Goal: Transaction & Acquisition: Purchase product/service

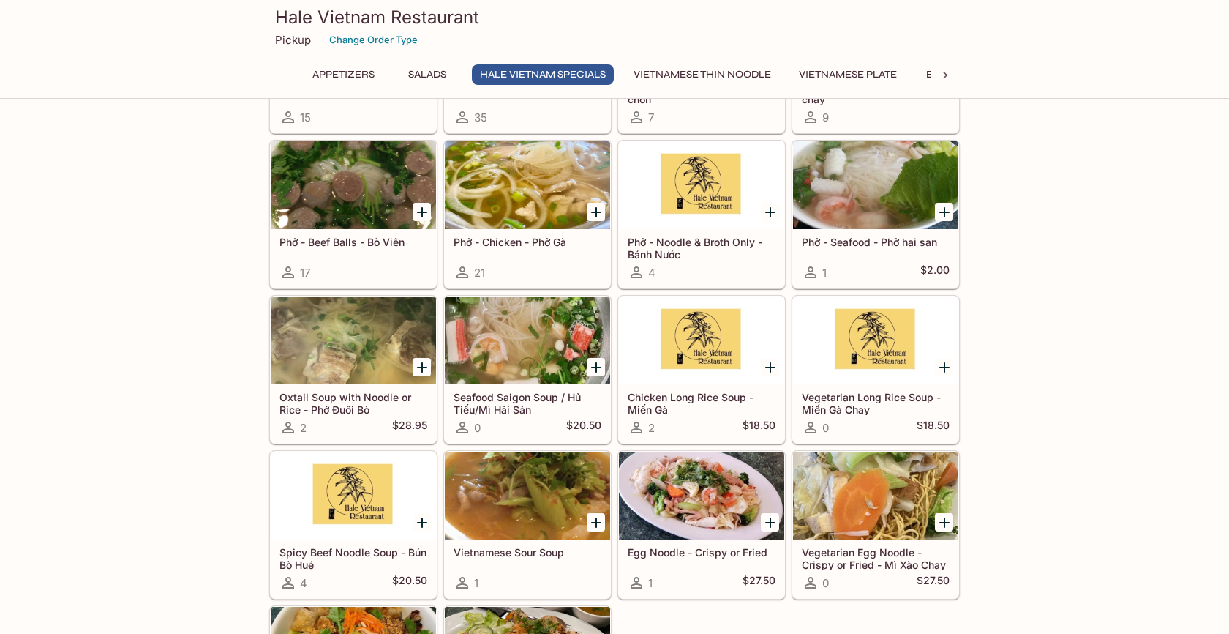
scroll to position [902, 0]
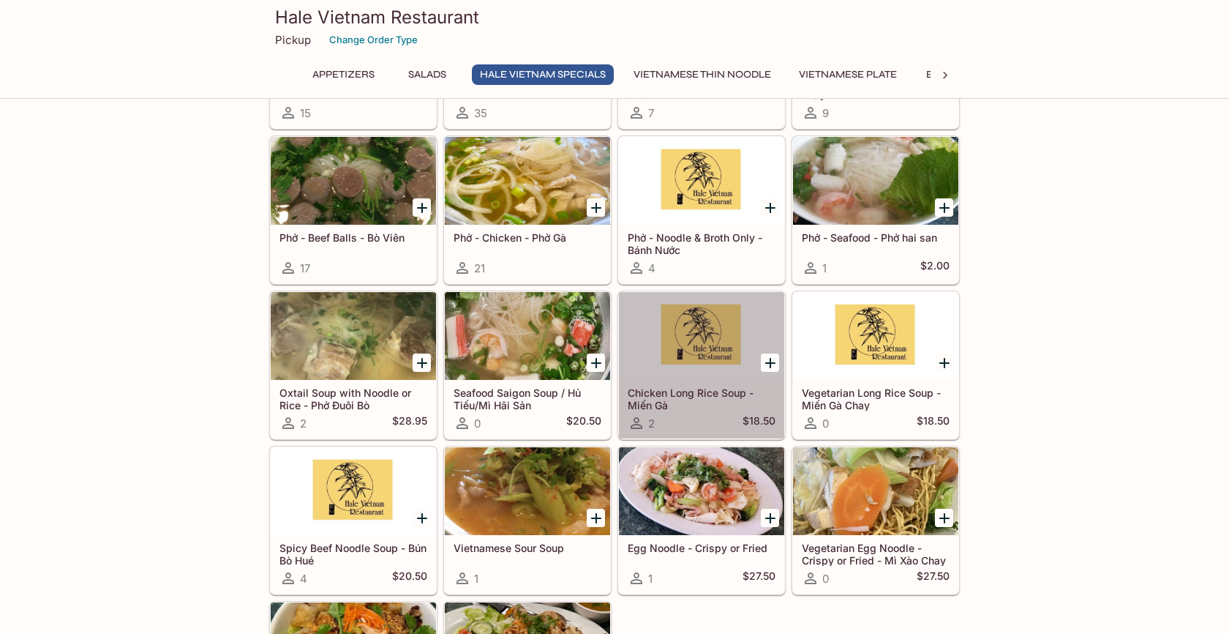
click at [699, 373] on div at bounding box center [701, 336] width 165 height 88
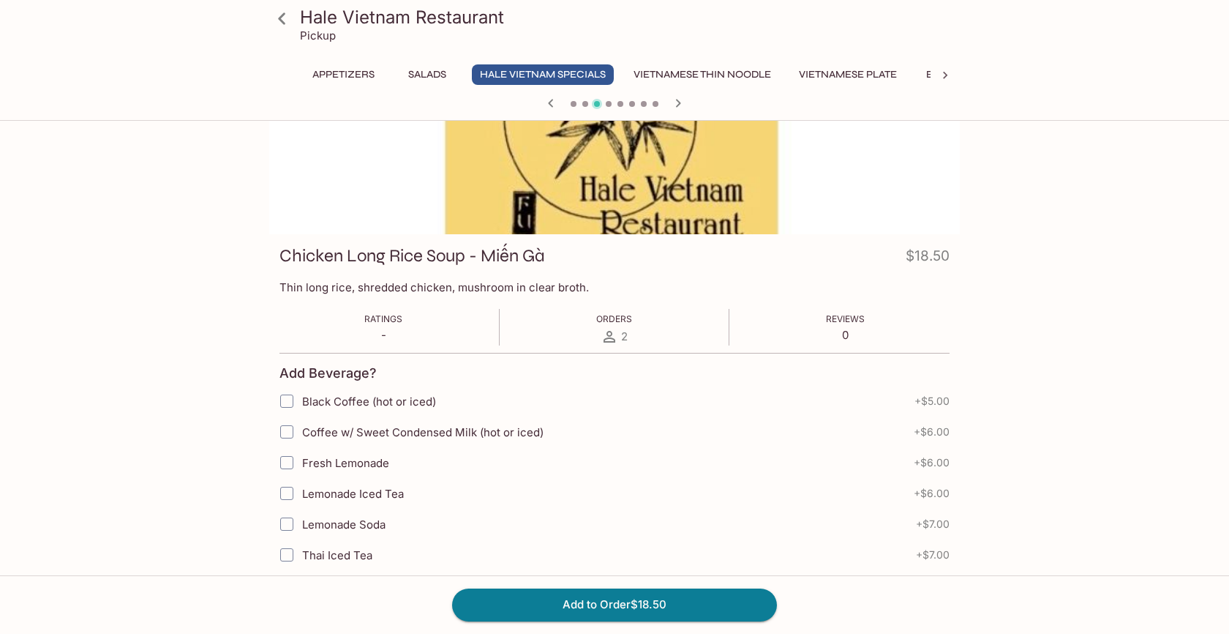
scroll to position [91, 0]
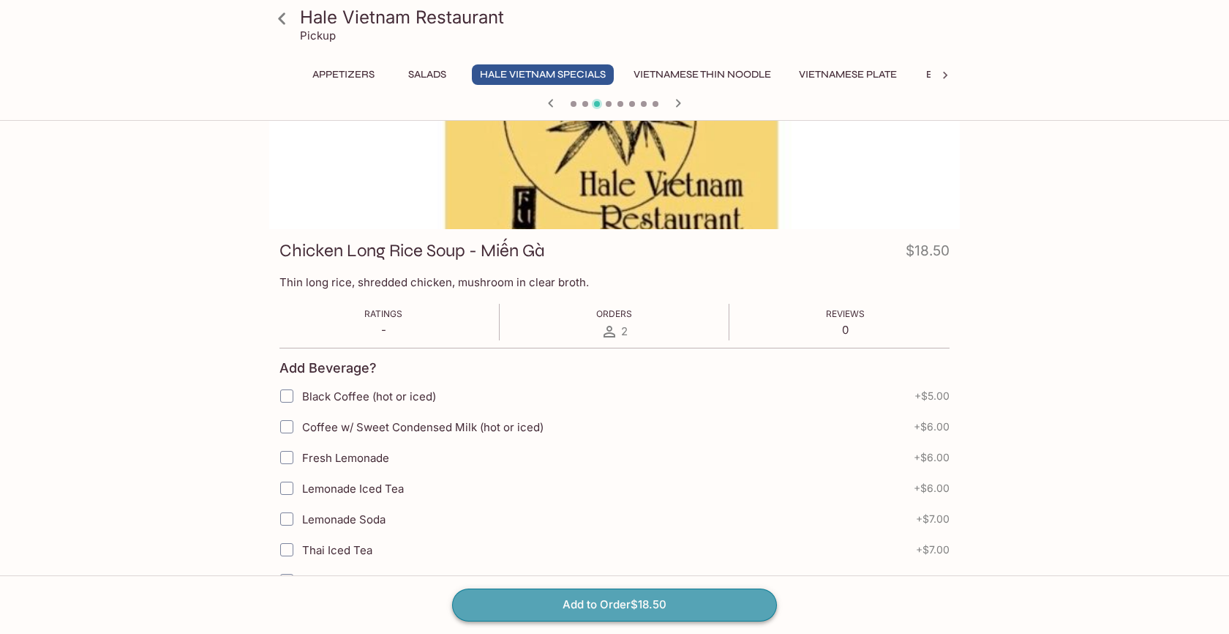
click at [592, 607] on button "Add to Order $18.50" at bounding box center [614, 604] width 325 height 32
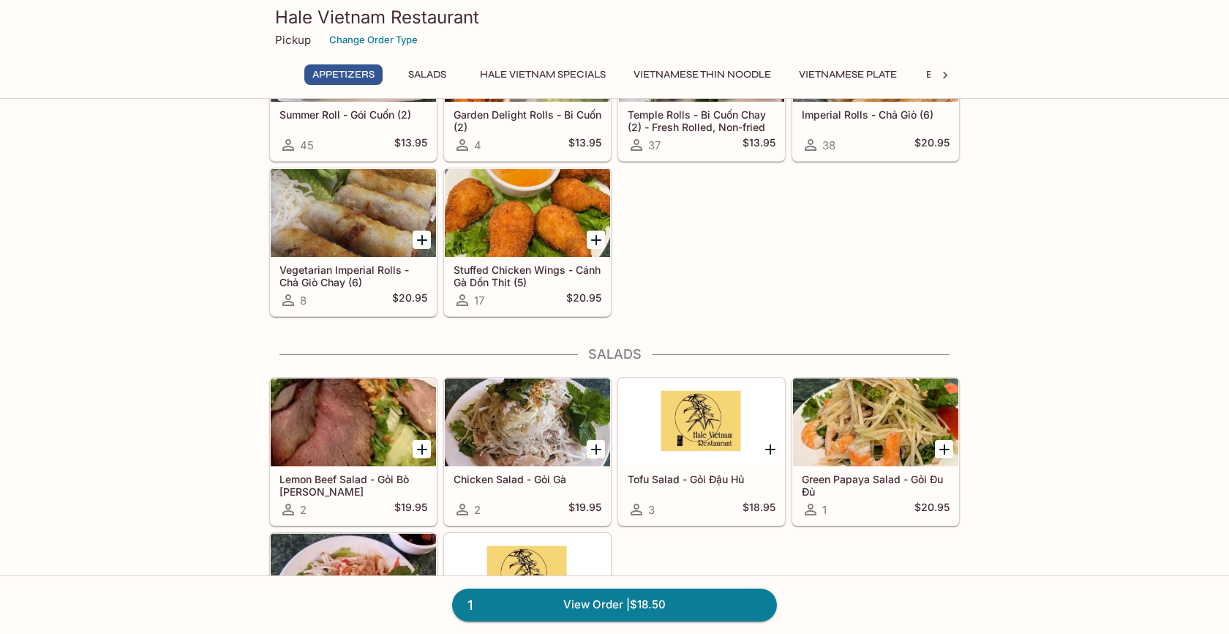
scroll to position [142, 0]
click at [608, 605] on link "1 View Order | $18.50" at bounding box center [614, 604] width 325 height 32
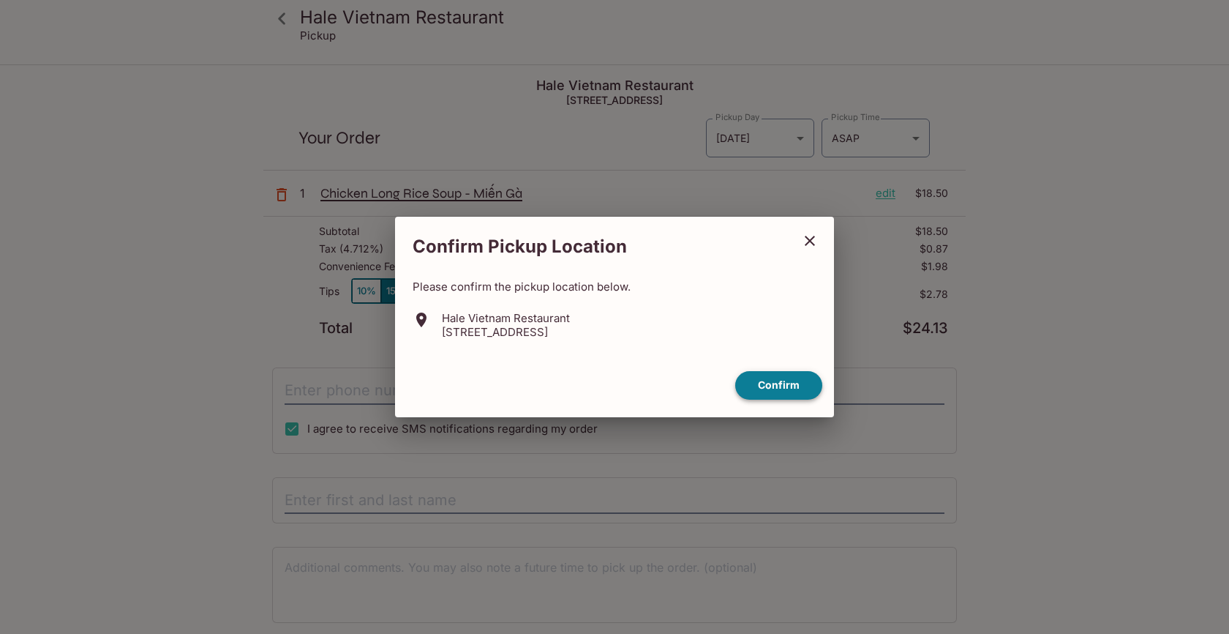
click at [773, 384] on button "Confirm" at bounding box center [778, 385] width 87 height 29
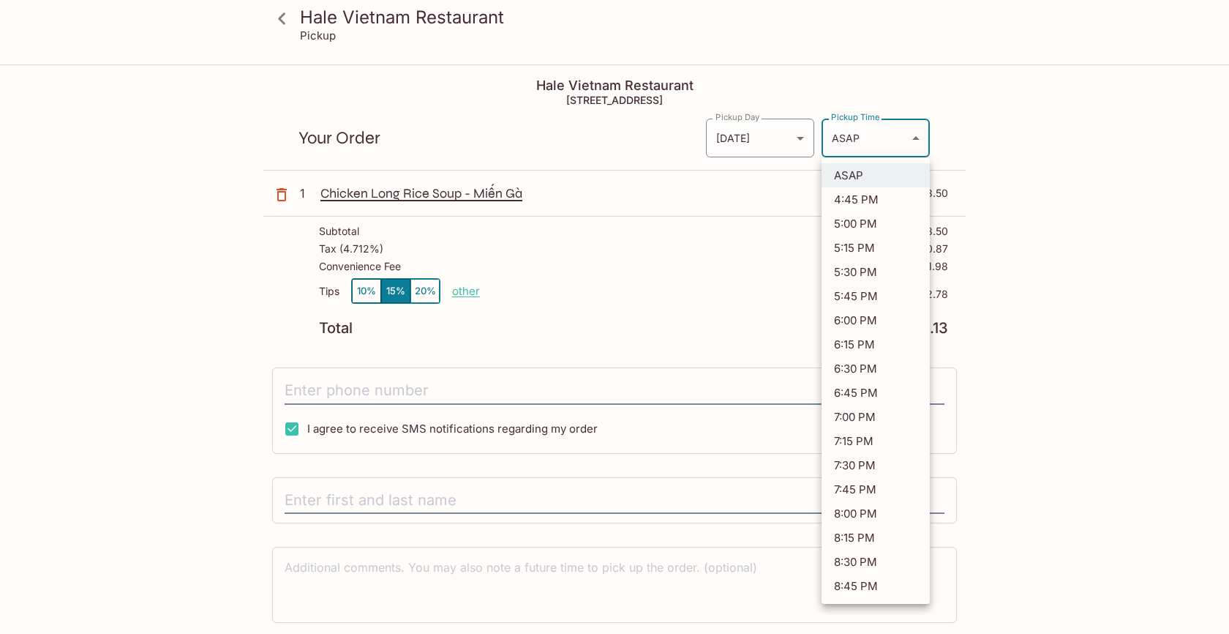
click at [916, 140] on body "[PERSON_NAME] Vietnam Restaurant Pickup [PERSON_NAME] [GEOGRAPHIC_DATA] Restaur…" at bounding box center [614, 383] width 1229 height 634
click at [876, 294] on li "5:45 PM" at bounding box center [876, 296] width 108 height 24
type input "[DATE]T03:45:04.000000Z"
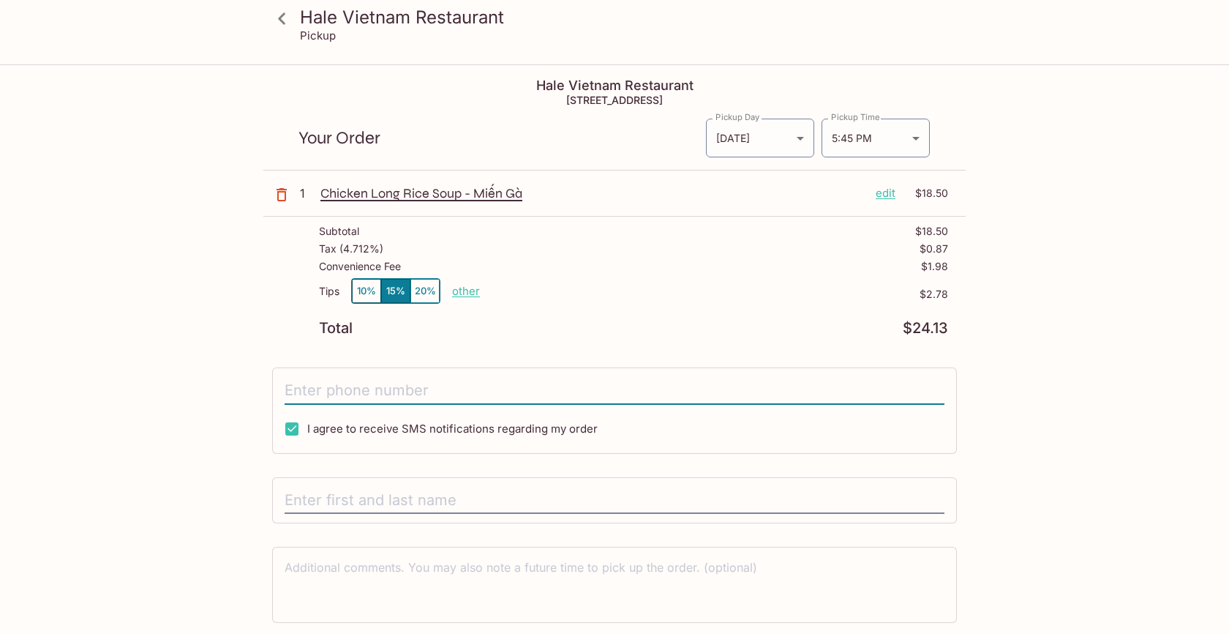
click at [309, 390] on input "tel" at bounding box center [615, 391] width 660 height 28
type input "[PHONE_NUMBER]"
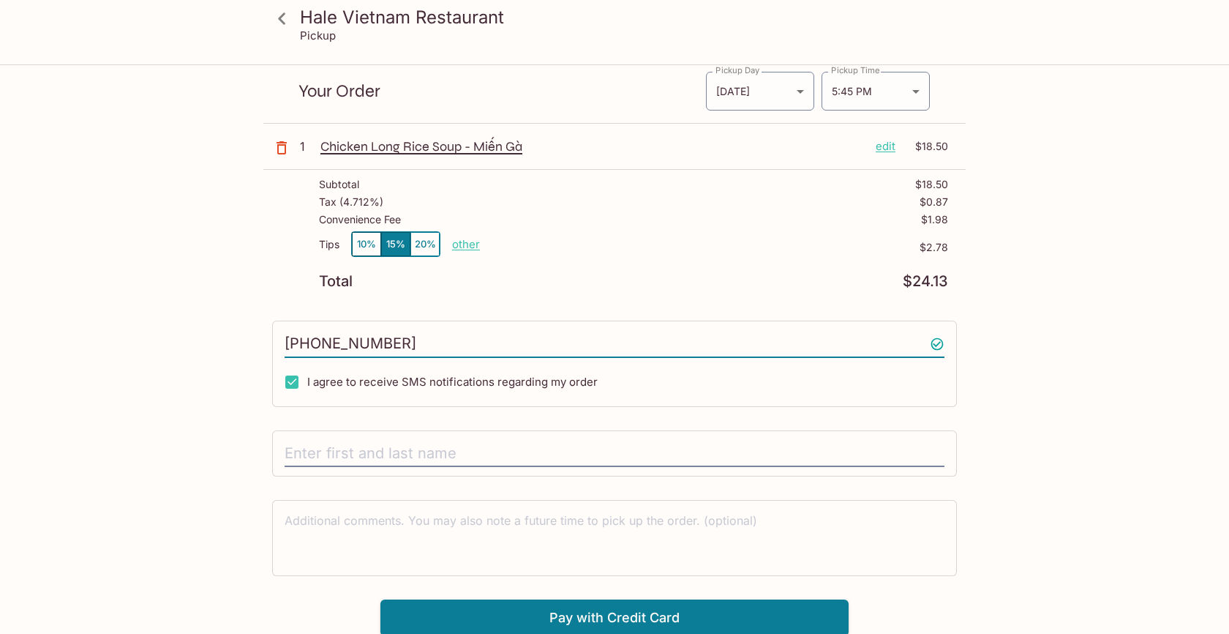
scroll to position [53, 0]
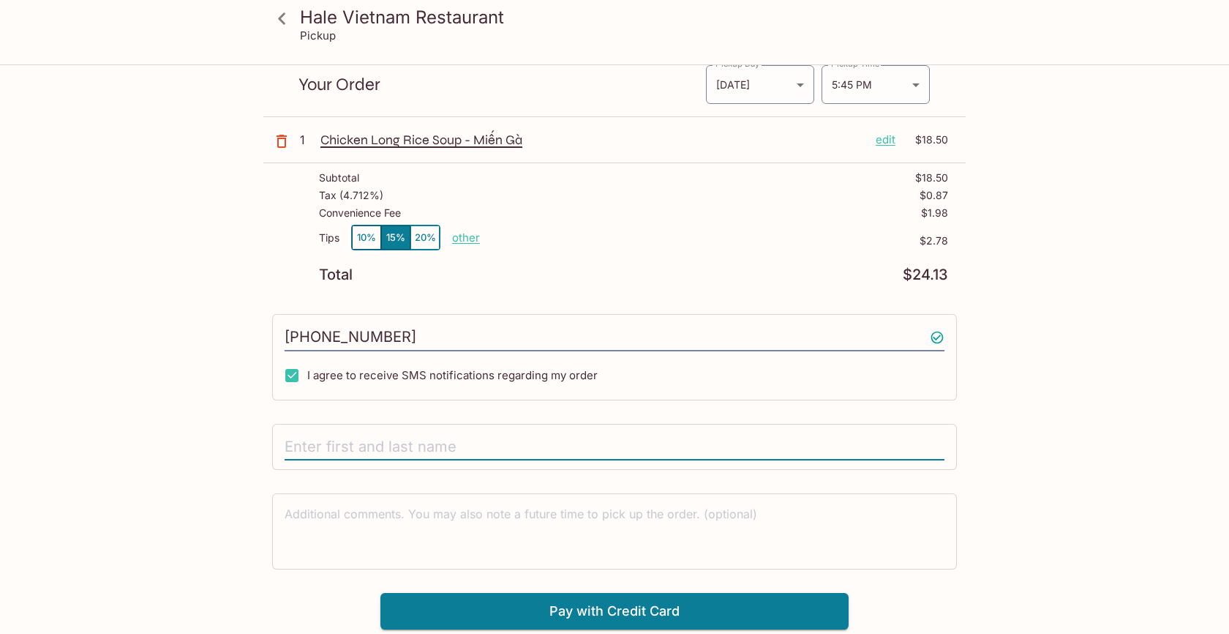
click at [339, 447] on input "text" at bounding box center [615, 447] width 660 height 28
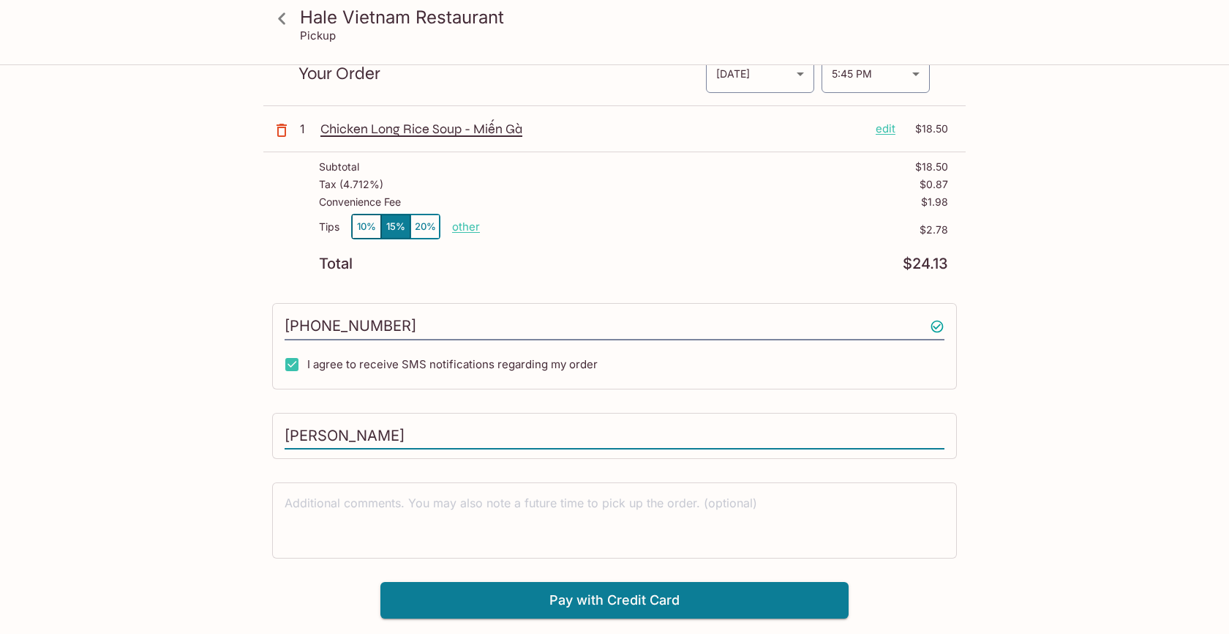
scroll to position [66, 0]
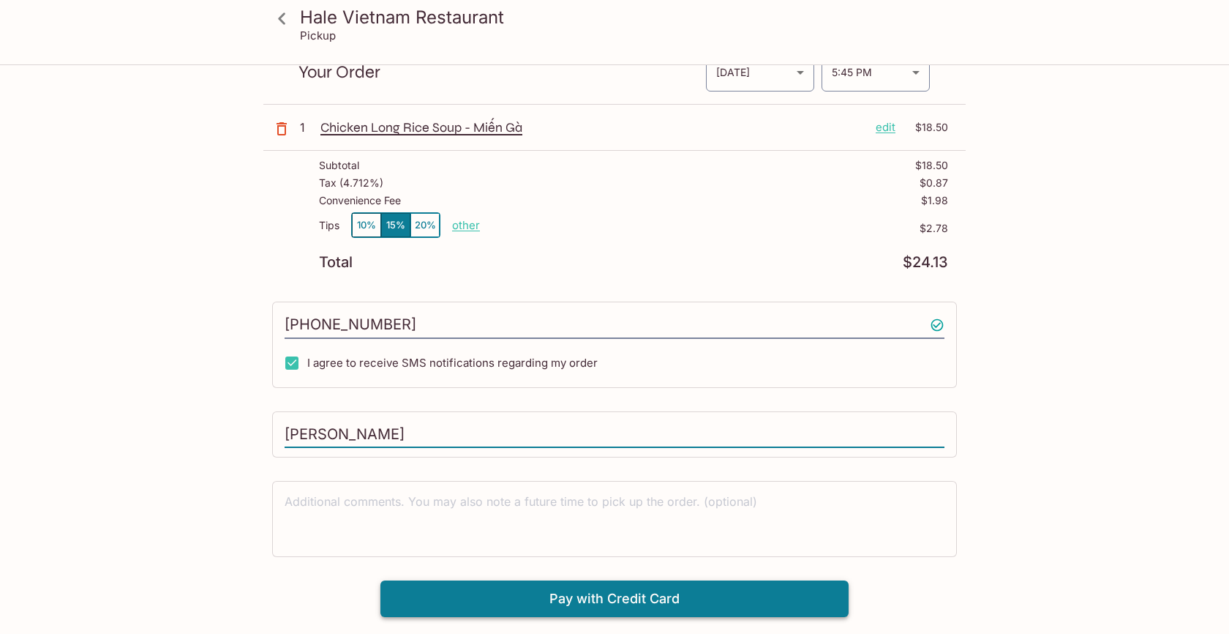
type input "[PERSON_NAME]"
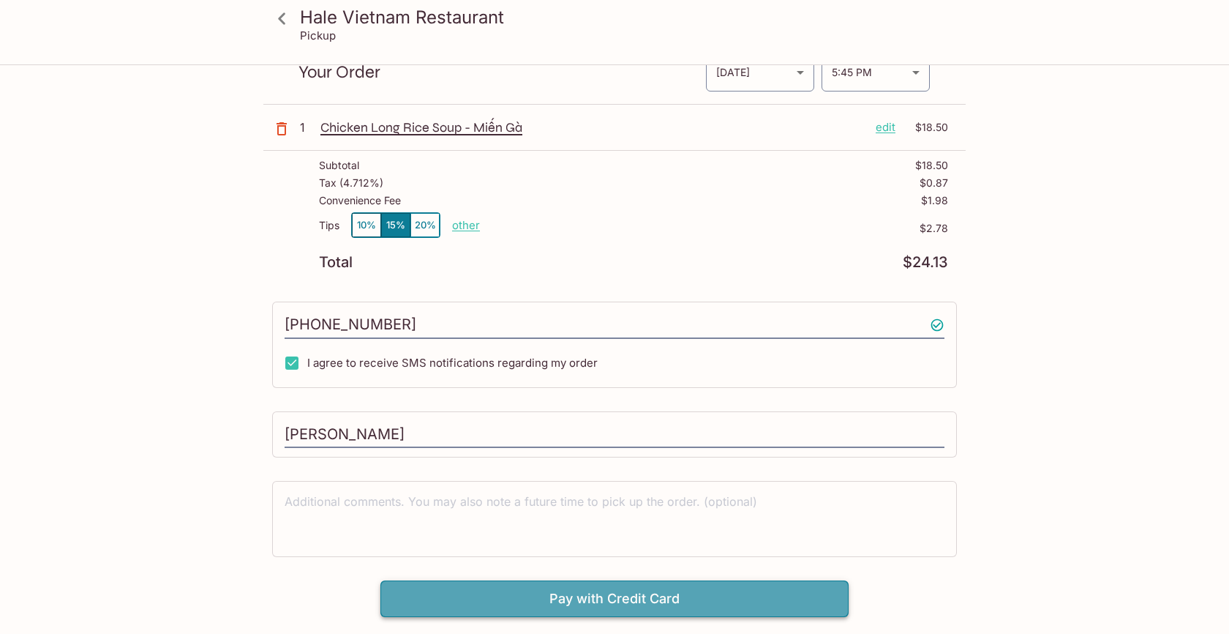
click at [470, 602] on button "Pay with Credit Card" at bounding box center [614, 598] width 468 height 37
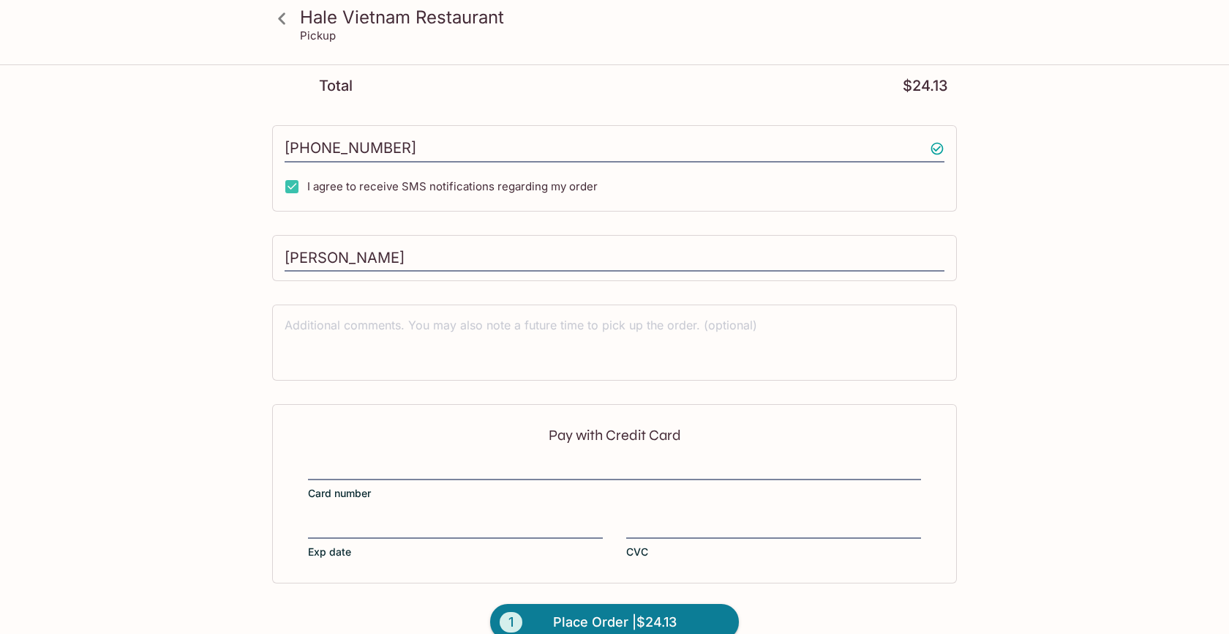
scroll to position [269, 0]
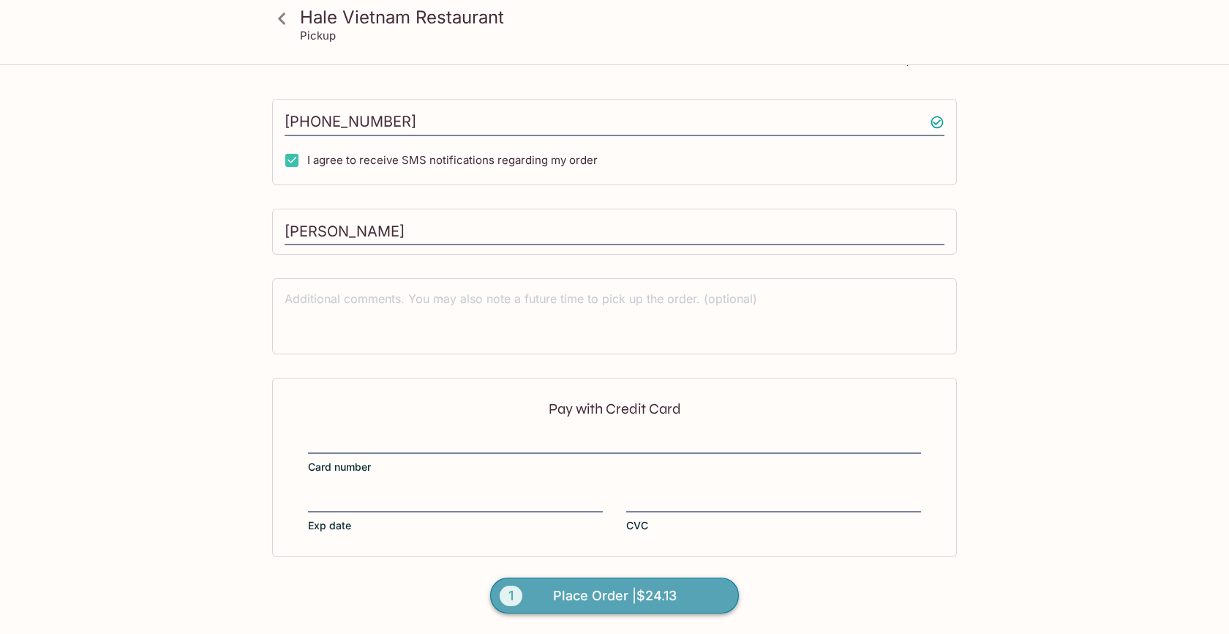
click at [599, 598] on span "Place Order | $24.13" at bounding box center [615, 595] width 124 height 23
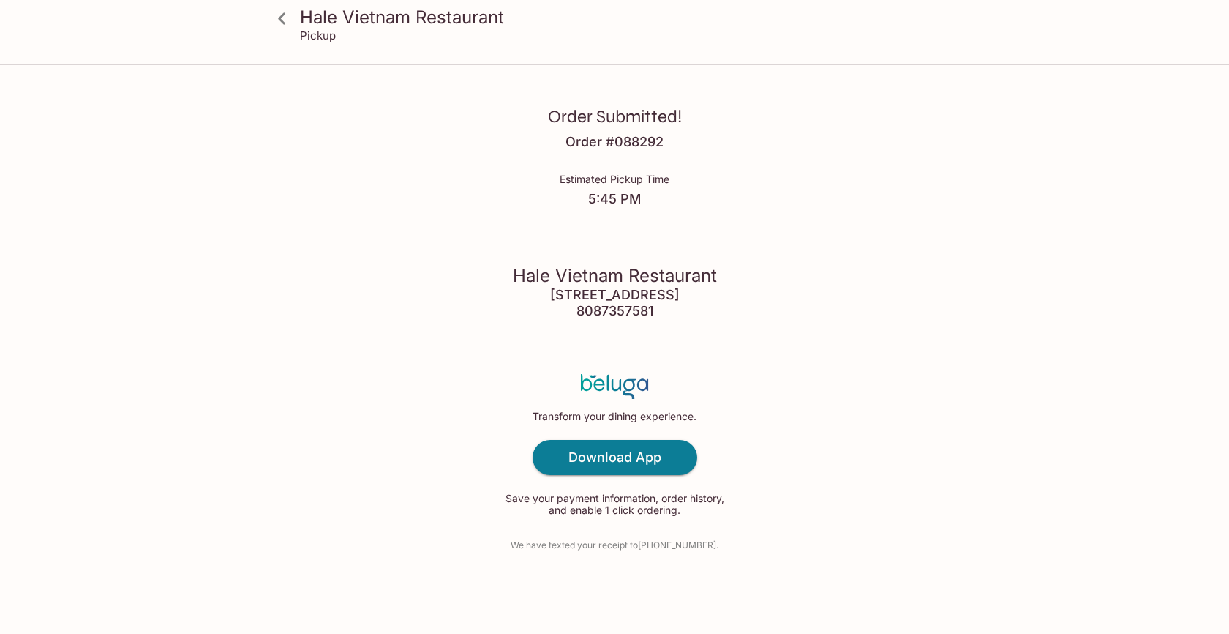
scroll to position [66, 0]
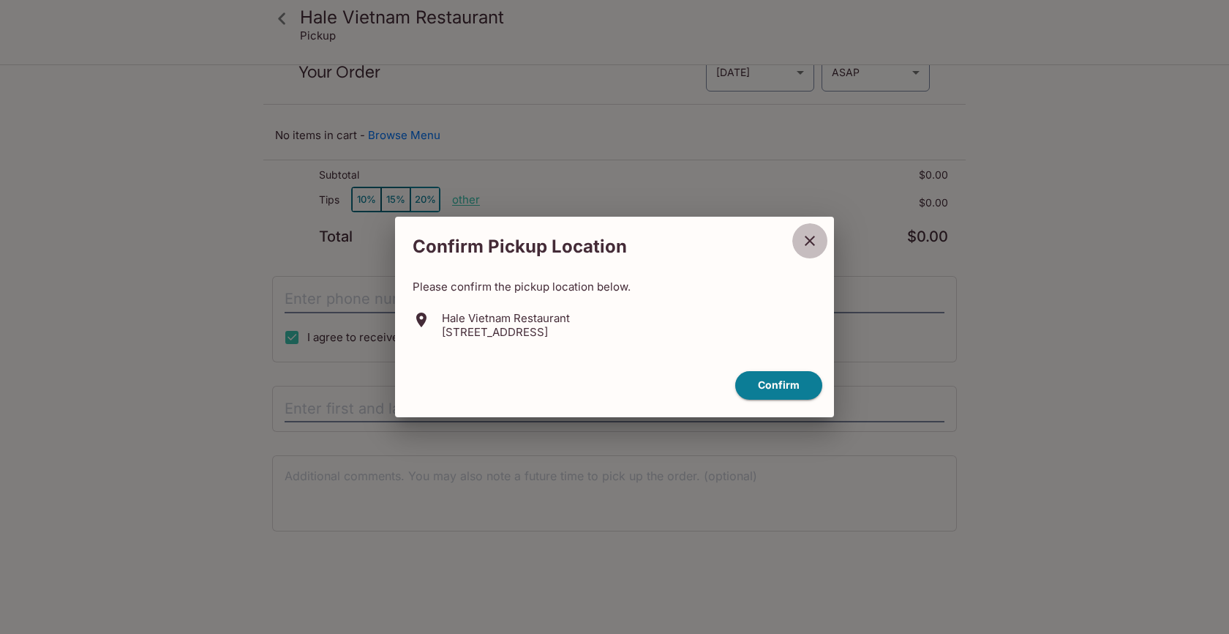
click at [811, 239] on icon "close" at bounding box center [810, 241] width 10 height 10
